Goal: Find specific page/section: Find specific page/section

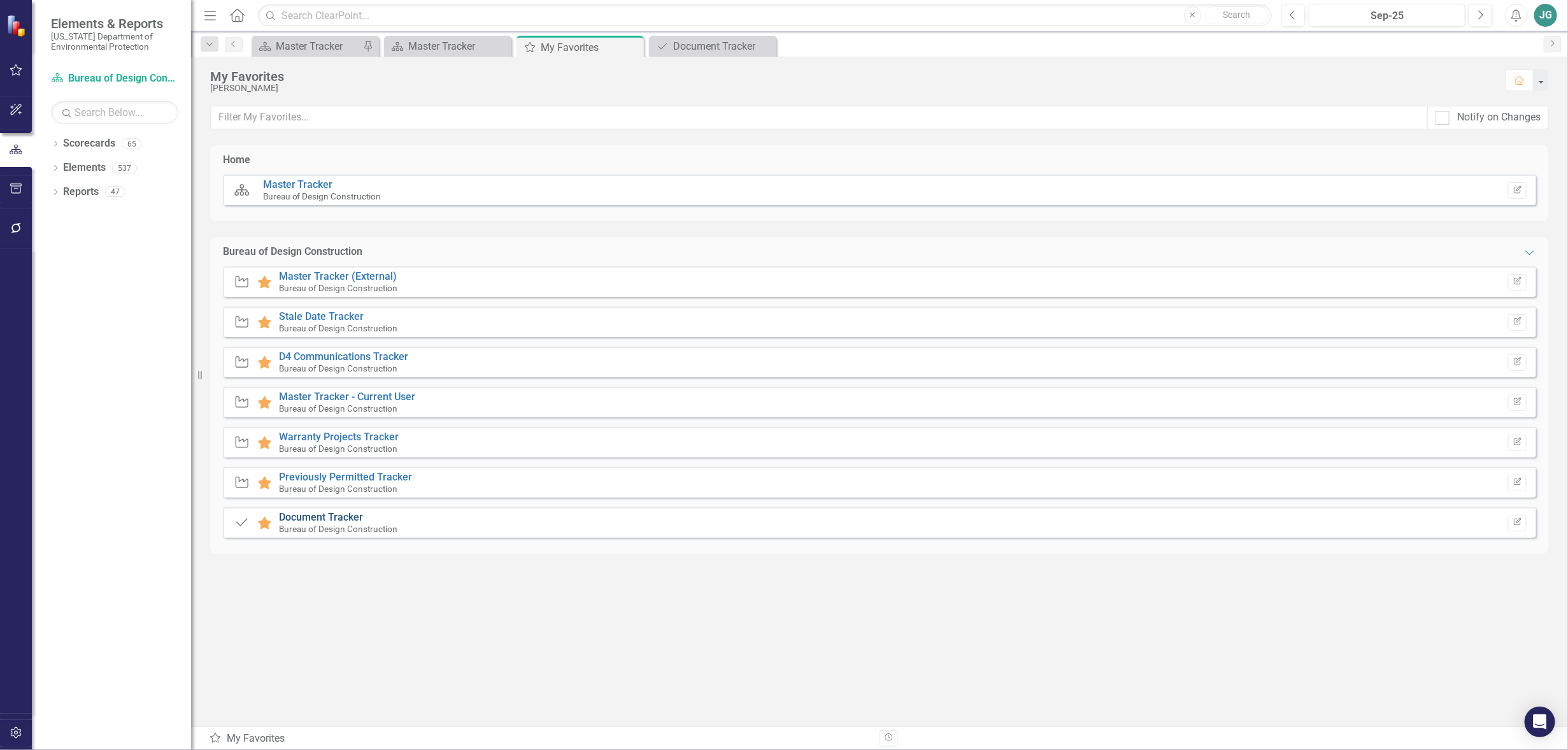
click at [325, 514] on link "Document Tracker" at bounding box center [321, 517] width 84 height 12
click at [348, 512] on link "Document Tracker" at bounding box center [321, 517] width 84 height 12
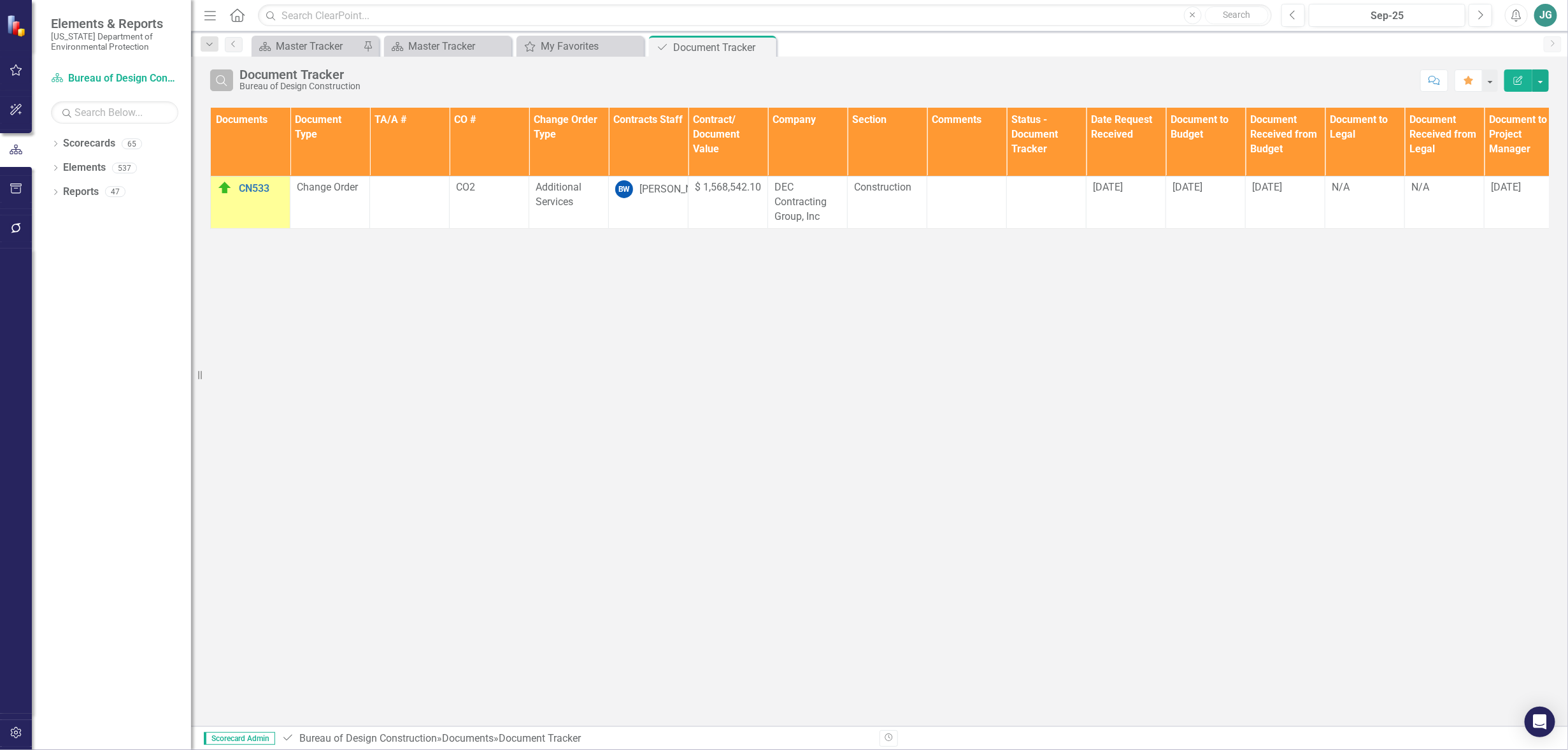
click at [222, 78] on icon "Search" at bounding box center [222, 80] width 14 height 12
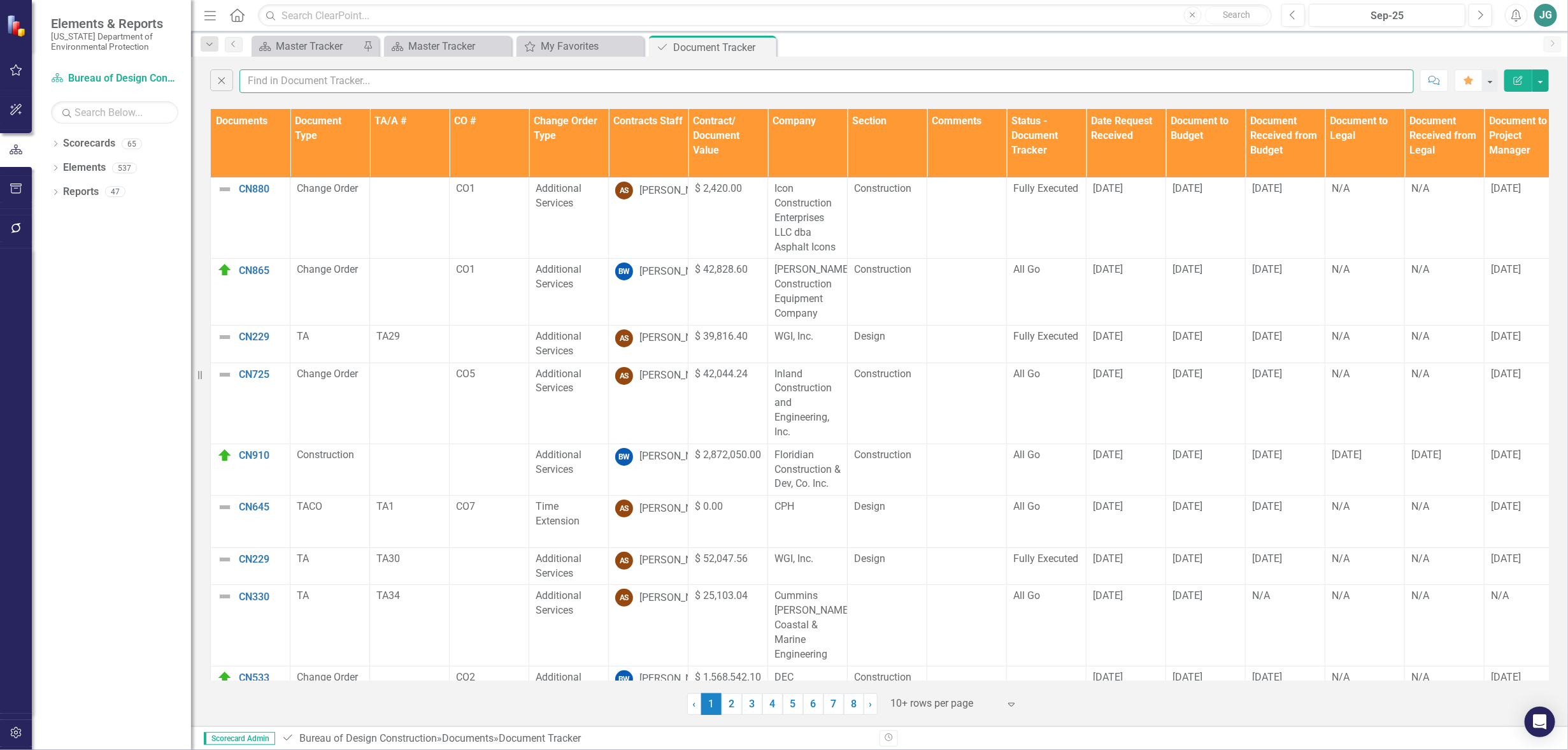
click at [305, 81] on input "text" at bounding box center [826, 81] width 1174 height 23
type input "l"
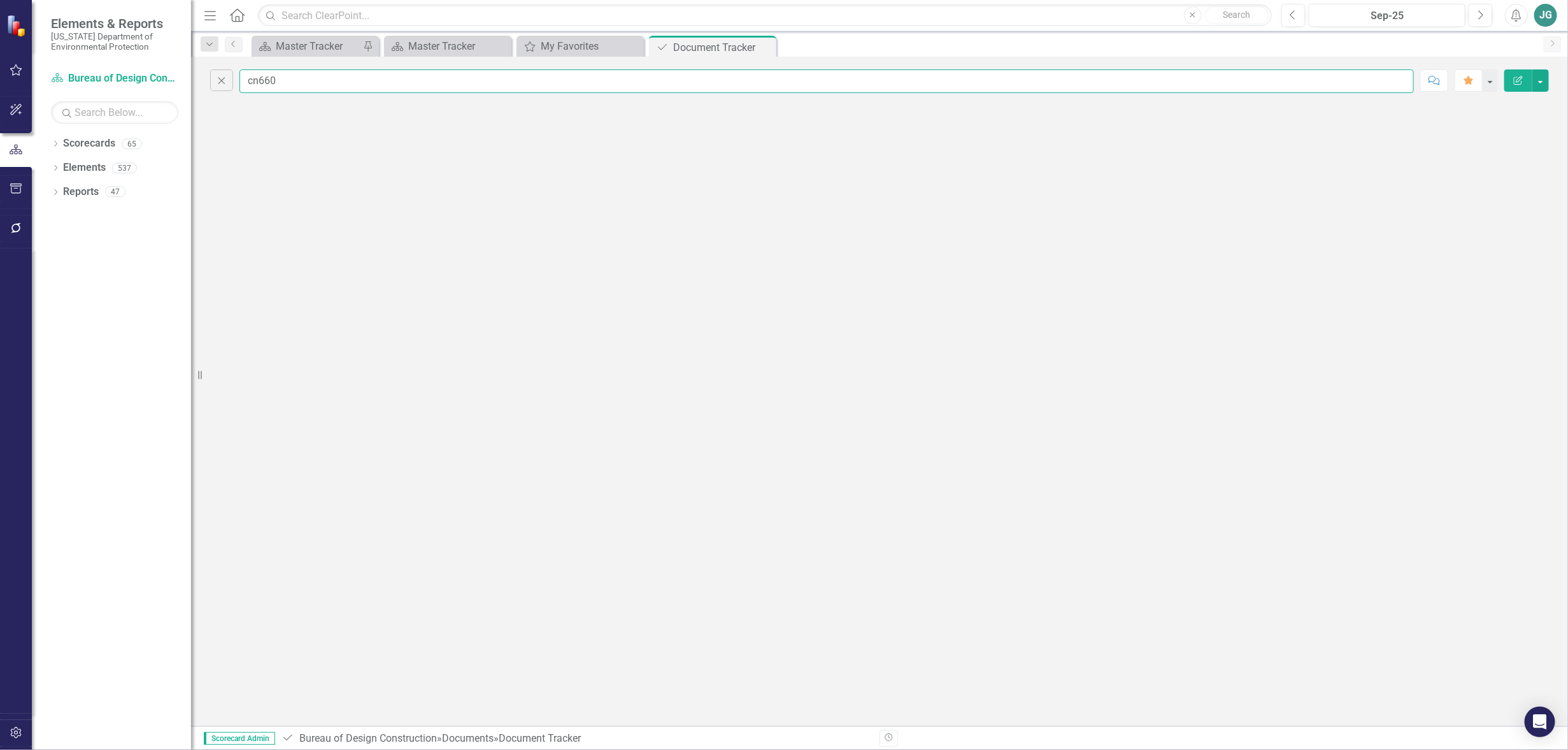
click at [303, 77] on input "cn660" at bounding box center [826, 81] width 1174 height 23
type input "cn660"
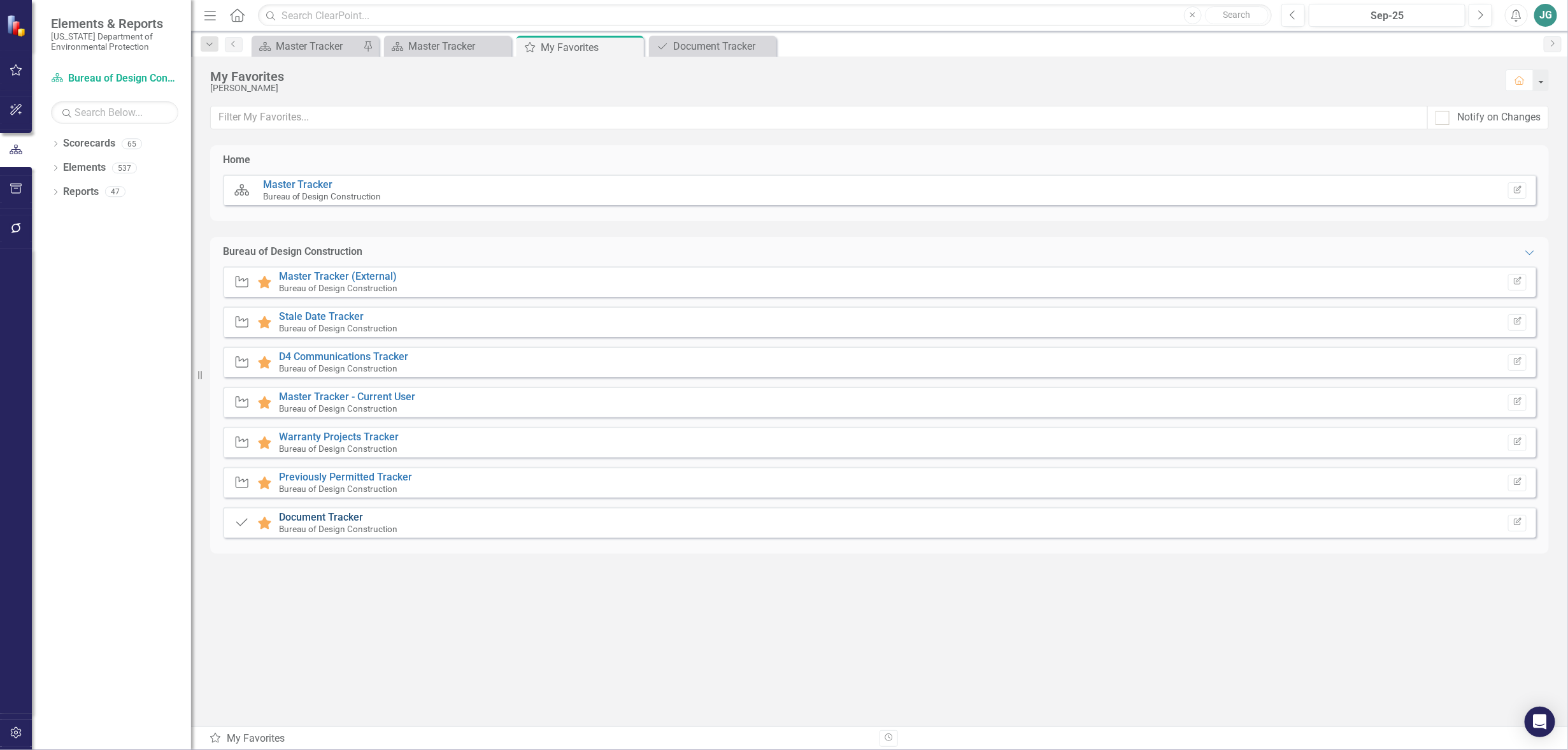
click at [349, 516] on link "Document Tracker" at bounding box center [321, 517] width 84 height 12
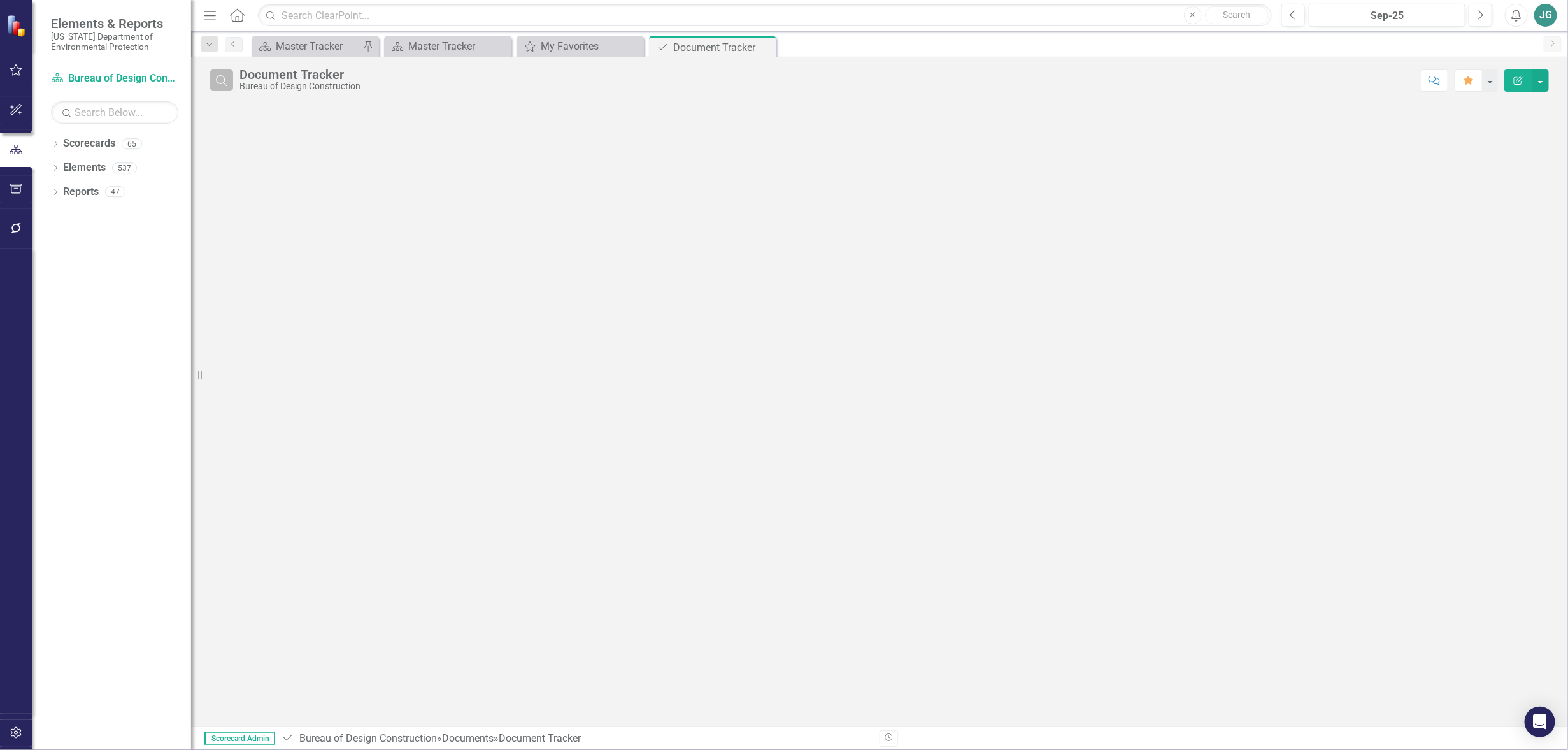
click at [223, 83] on icon "button" at bounding box center [222, 80] width 11 height 11
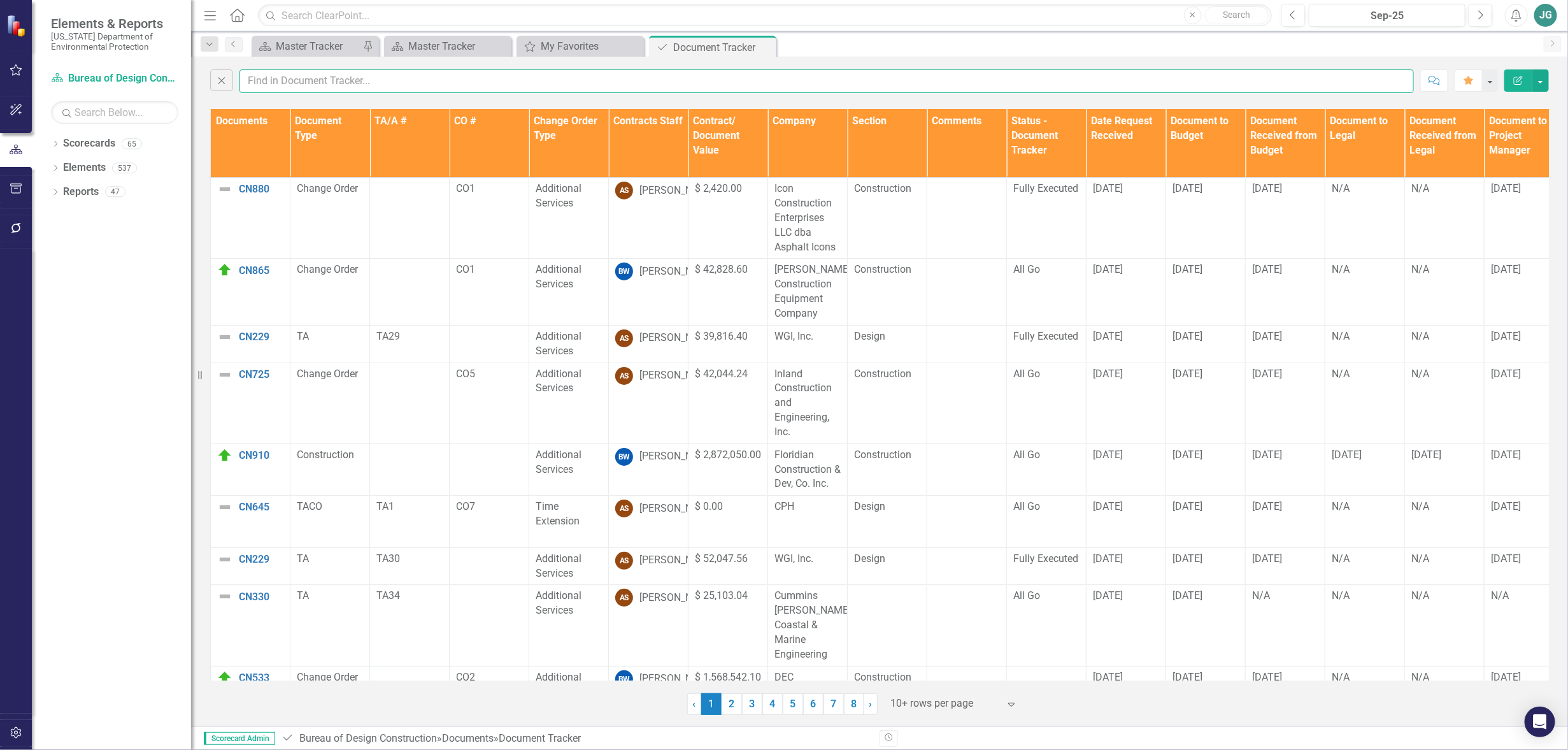
click at [271, 79] on input "text" at bounding box center [826, 81] width 1174 height 23
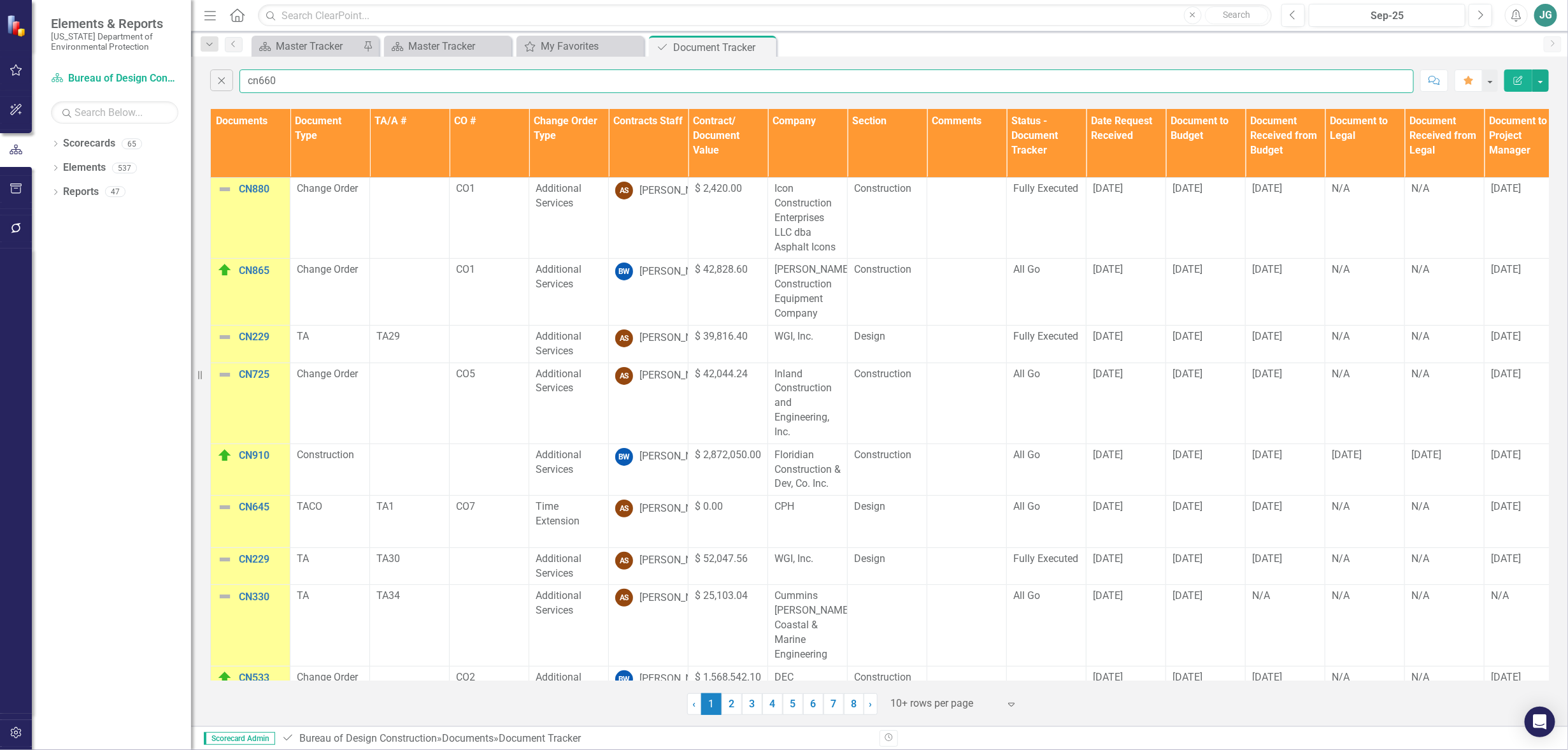
type input "cn660"
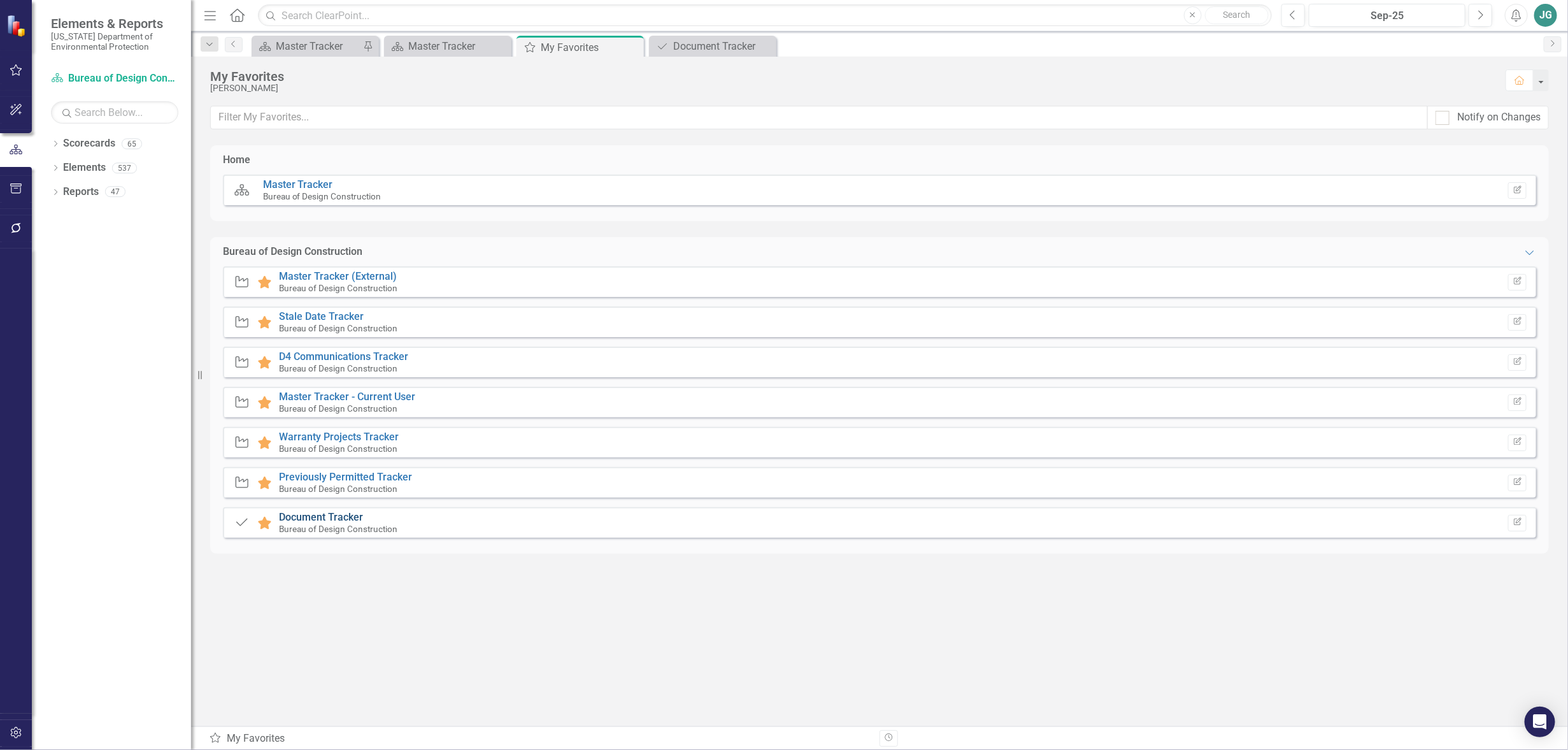
click at [312, 519] on link "Document Tracker" at bounding box center [321, 517] width 84 height 12
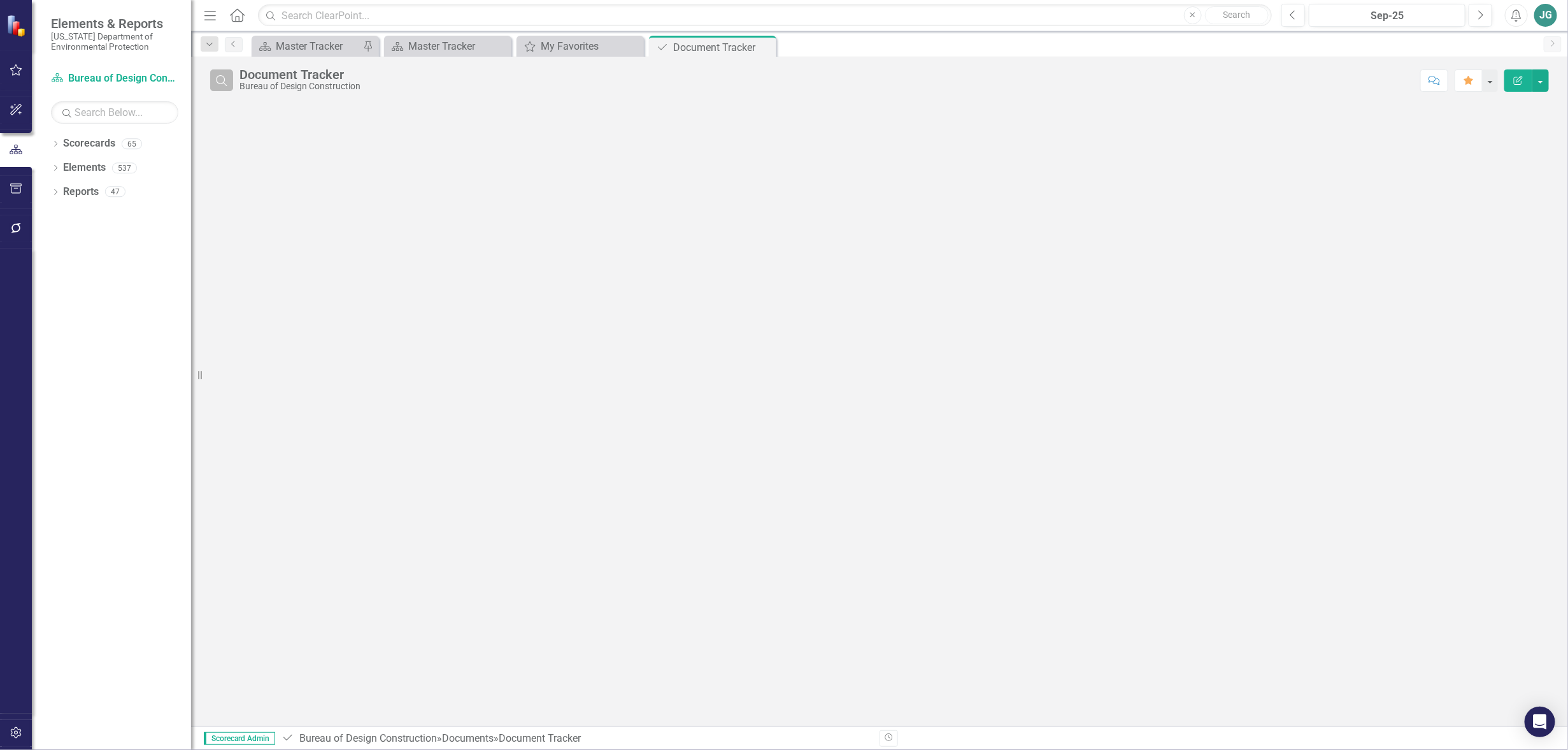
click at [214, 75] on icon "Search" at bounding box center [222, 80] width 14 height 12
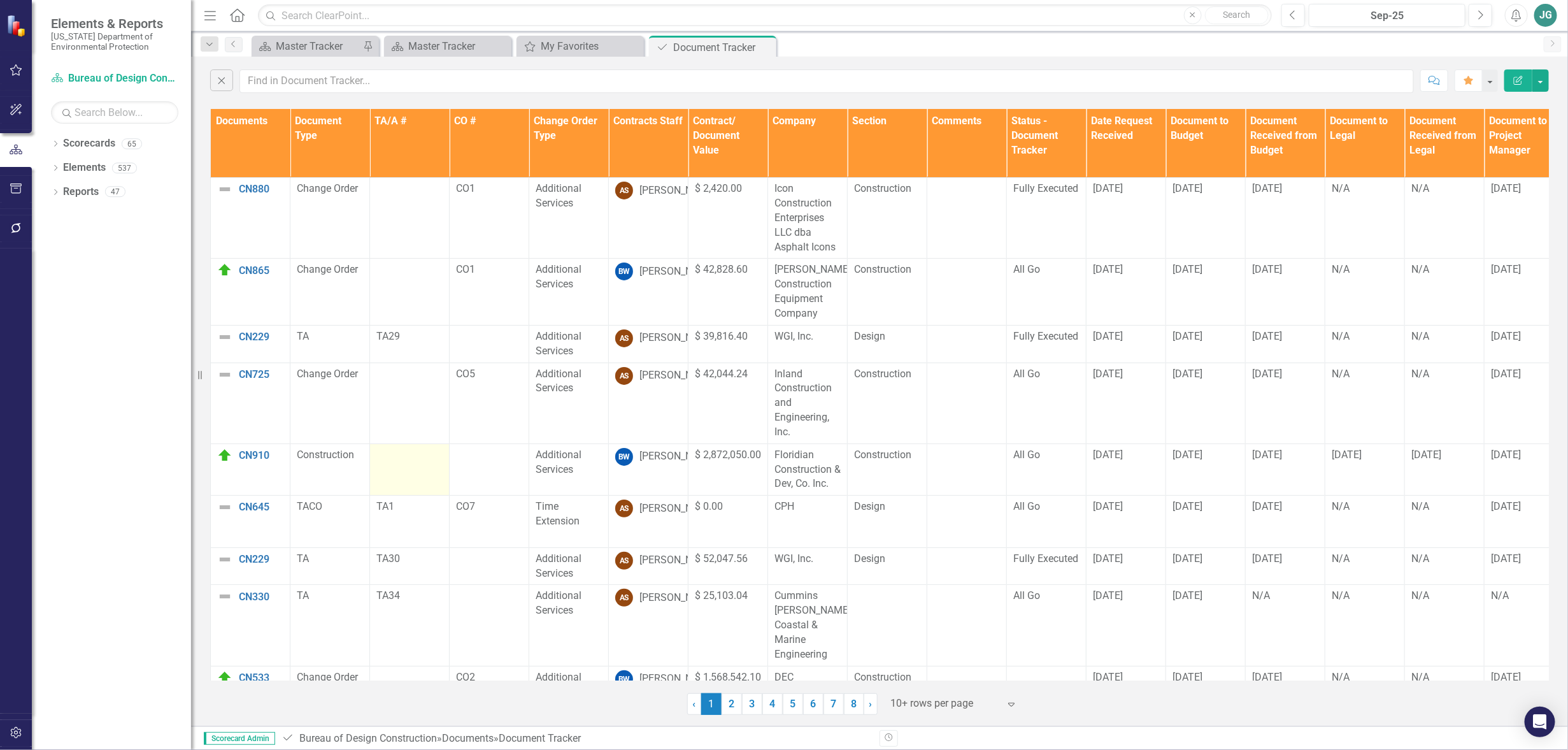
scroll to position [69, 0]
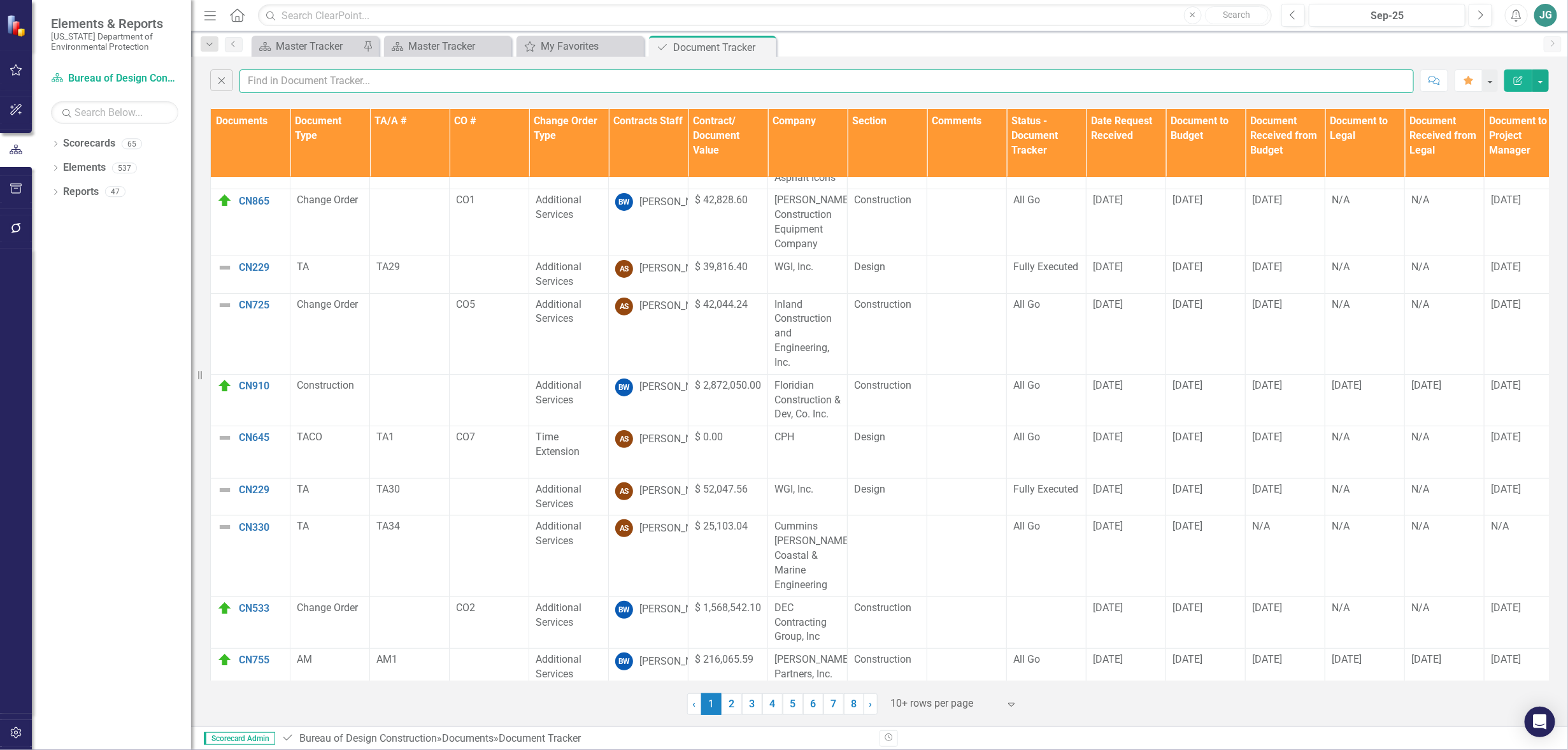
click at [333, 81] on input "text" at bounding box center [826, 81] width 1174 height 23
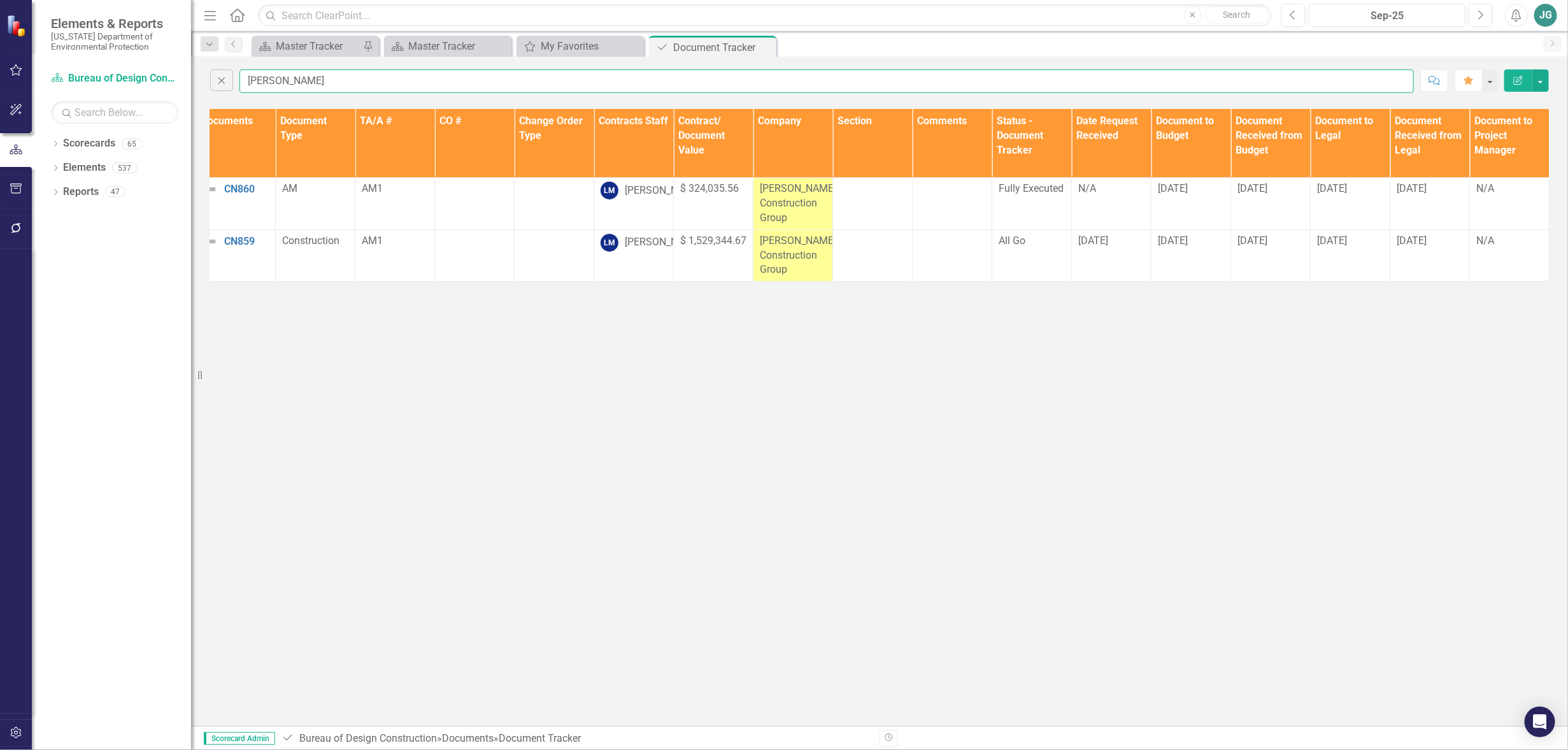
scroll to position [0, 0]
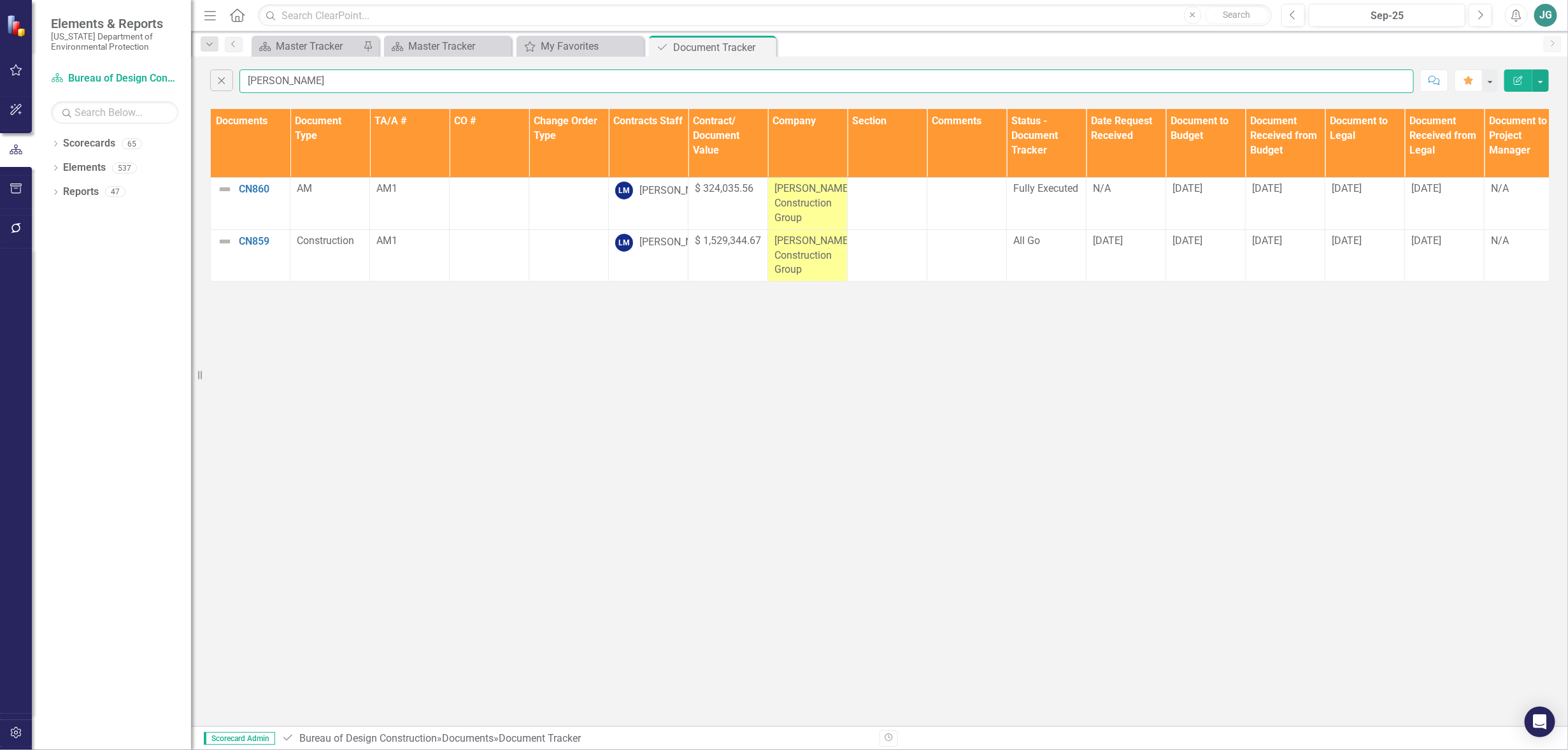
click at [289, 79] on input "[PERSON_NAME]" at bounding box center [826, 81] width 1174 height 23
drag, startPoint x: 289, startPoint y: 79, endPoint x: 233, endPoint y: 81, distance: 56.0
click at [233, 81] on div "Close [PERSON_NAME]" at bounding box center [812, 81] width 1204 height 23
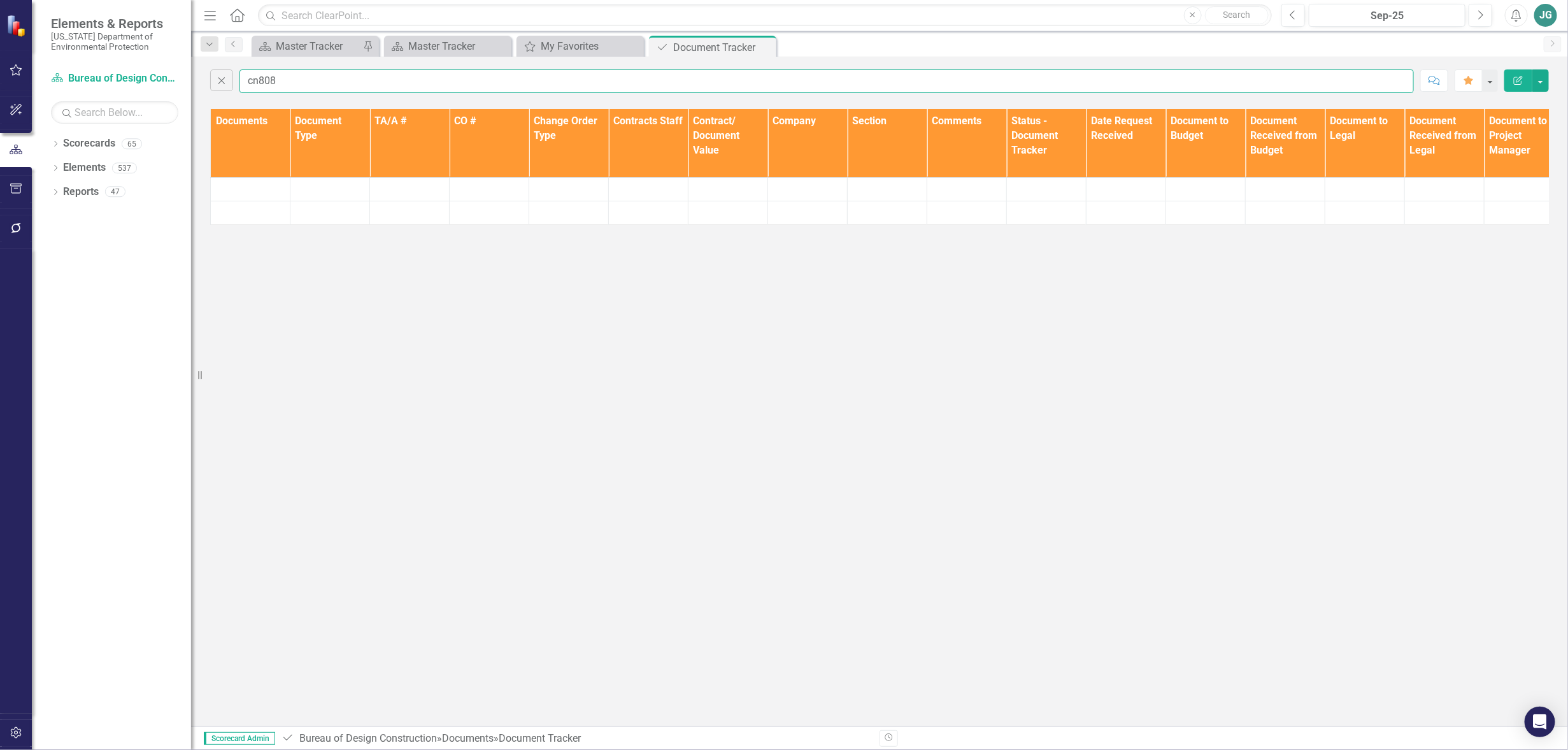
type input "cn808"
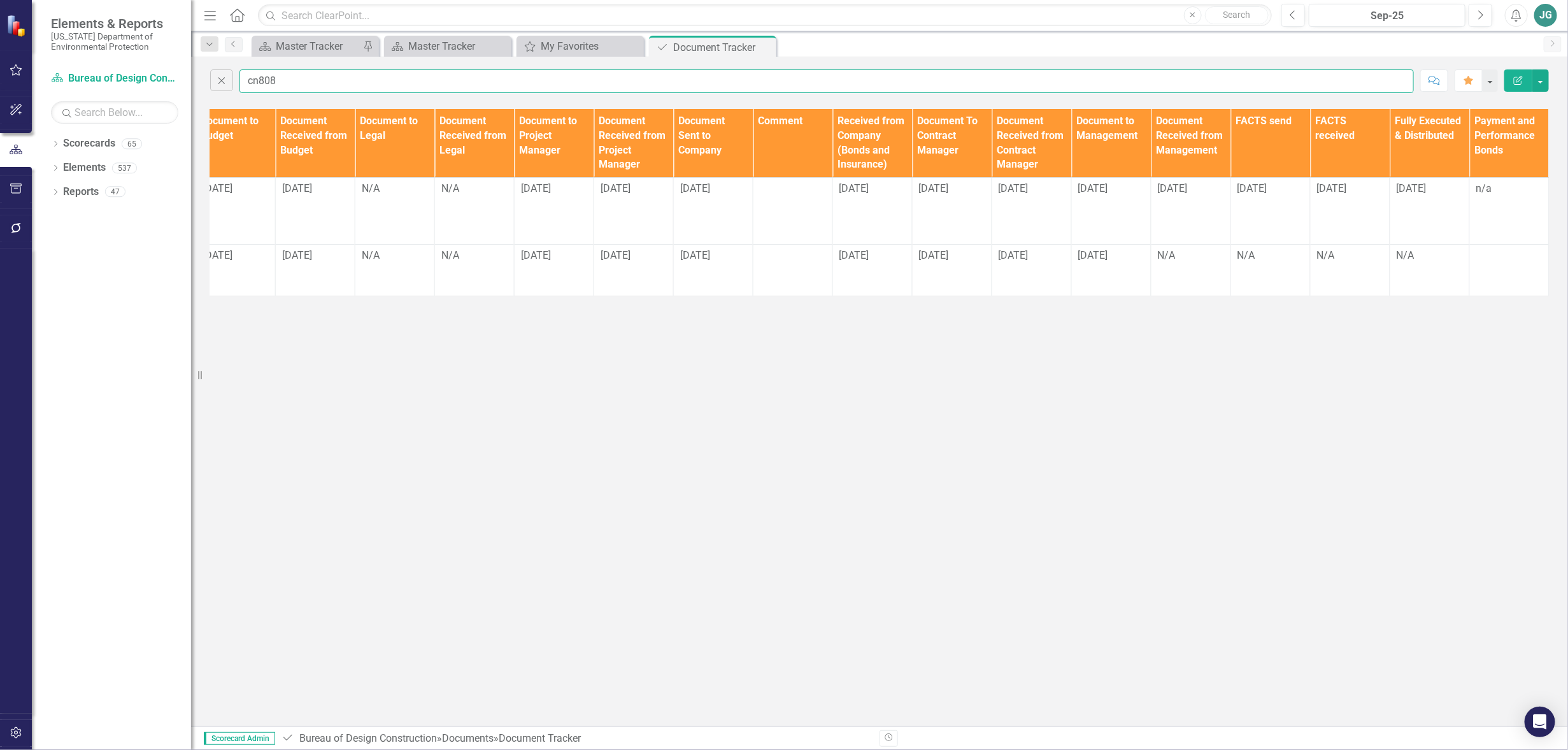
scroll to position [0, 863]
